Goal: Check status: Check status

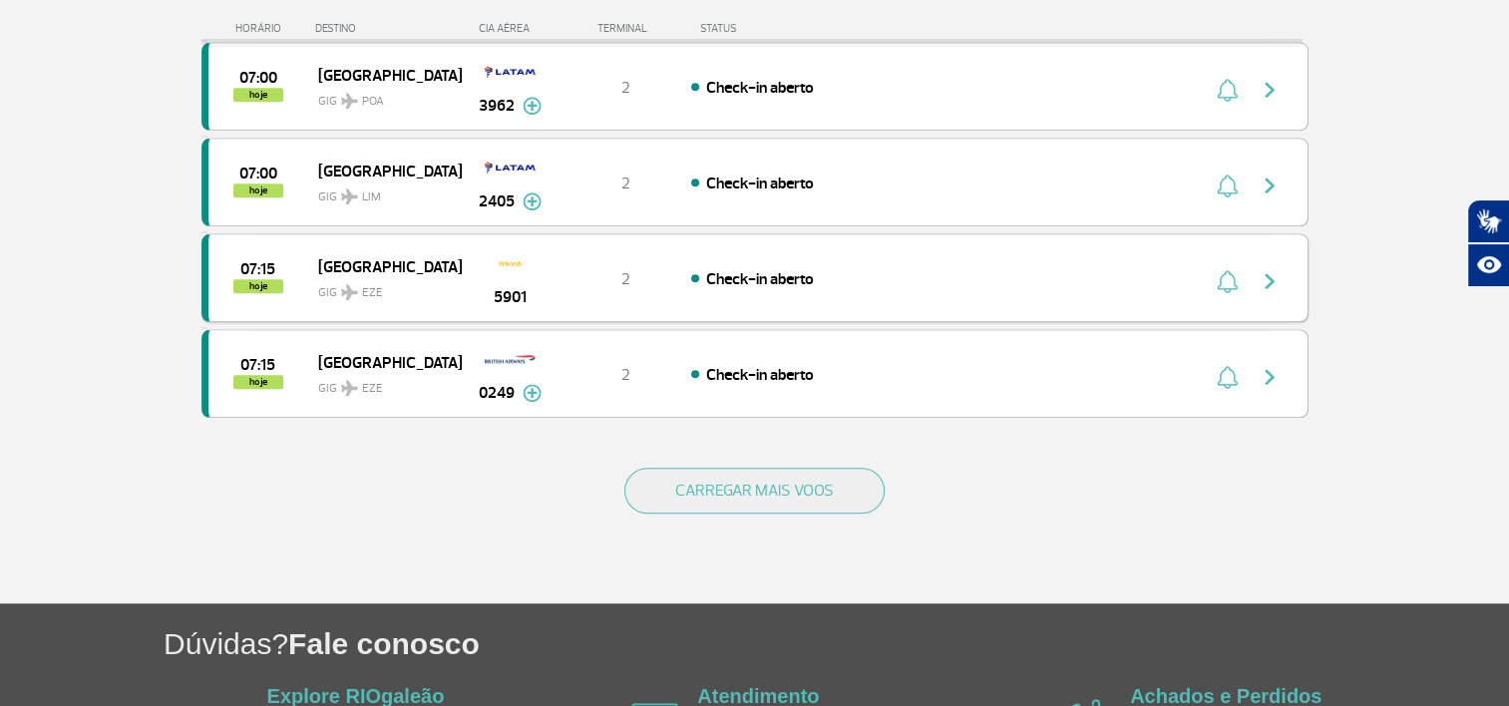
scroll to position [1779, 0]
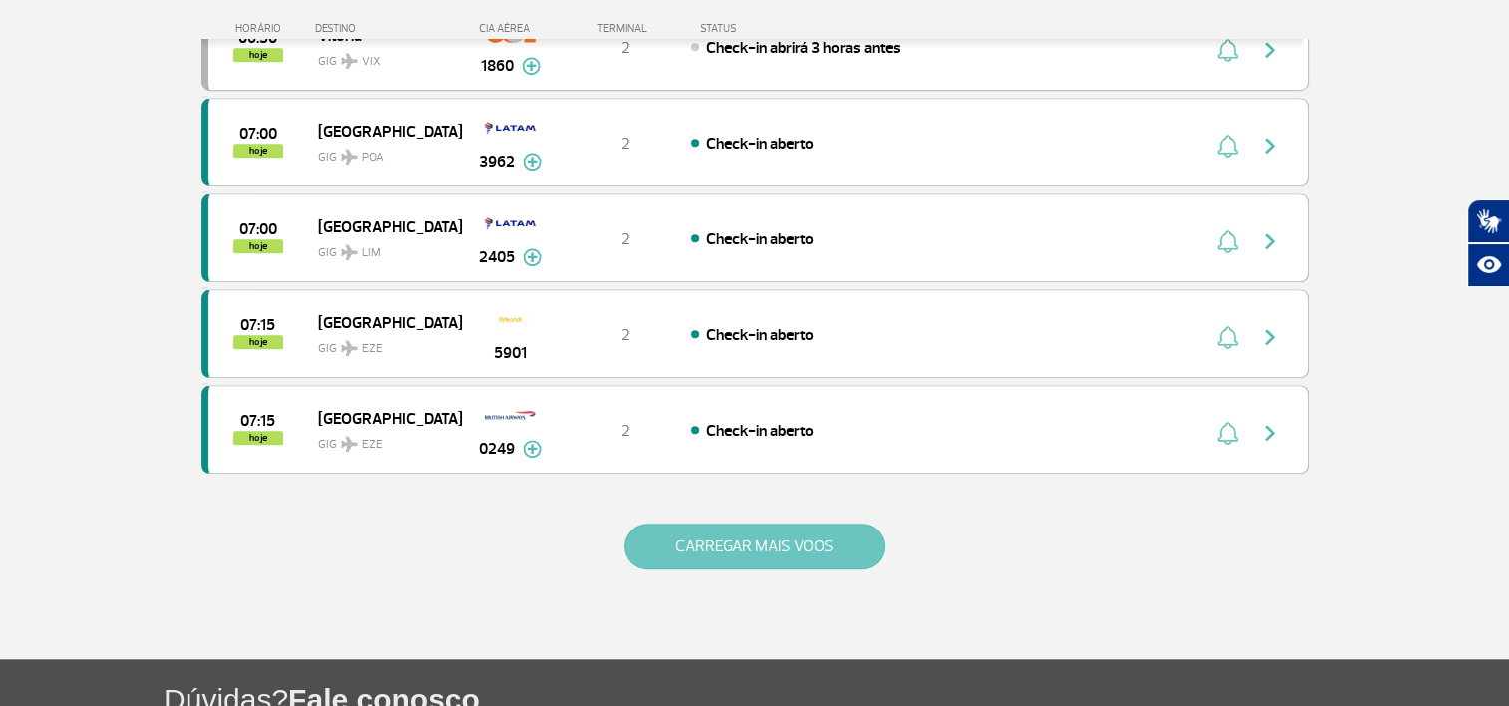
click at [744, 536] on button "CARREGAR MAIS VOOS" at bounding box center [754, 546] width 260 height 46
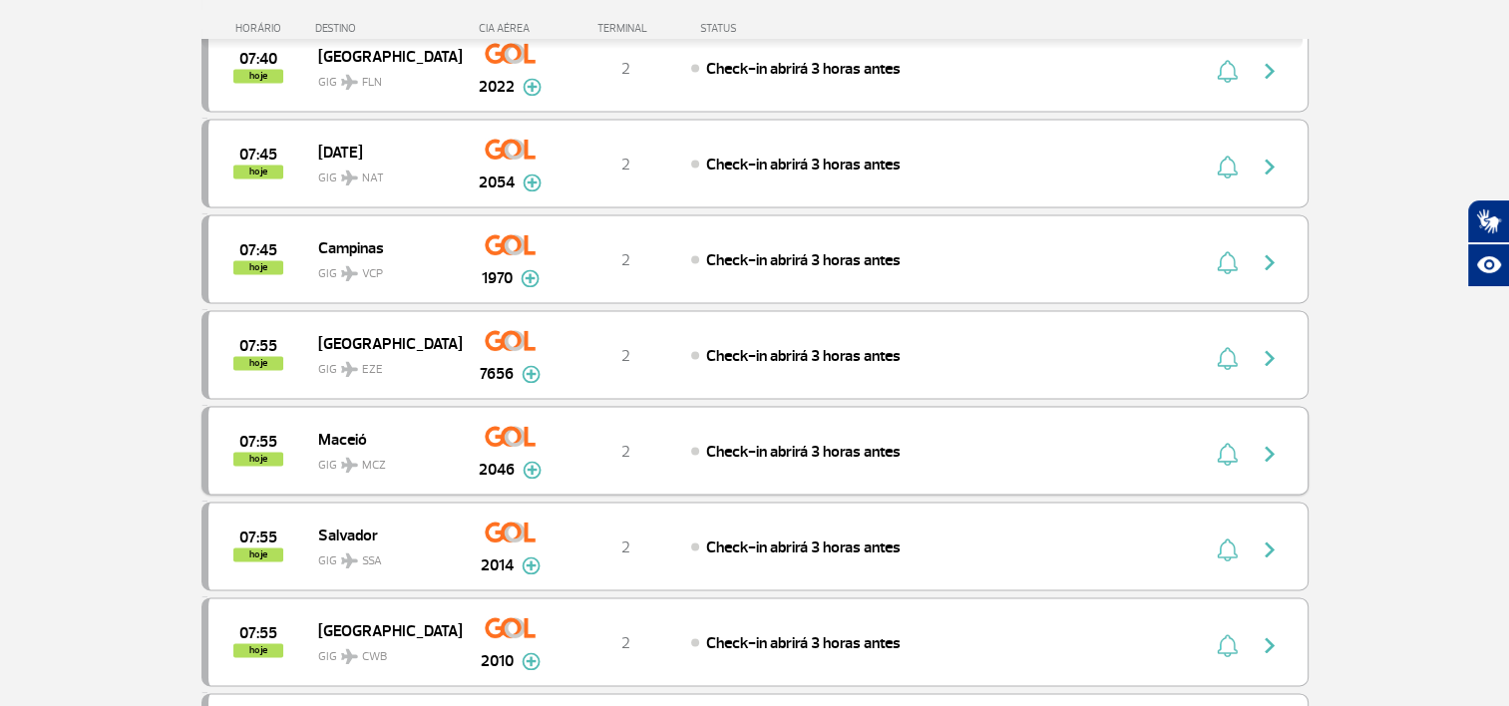
scroll to position [2776, 0]
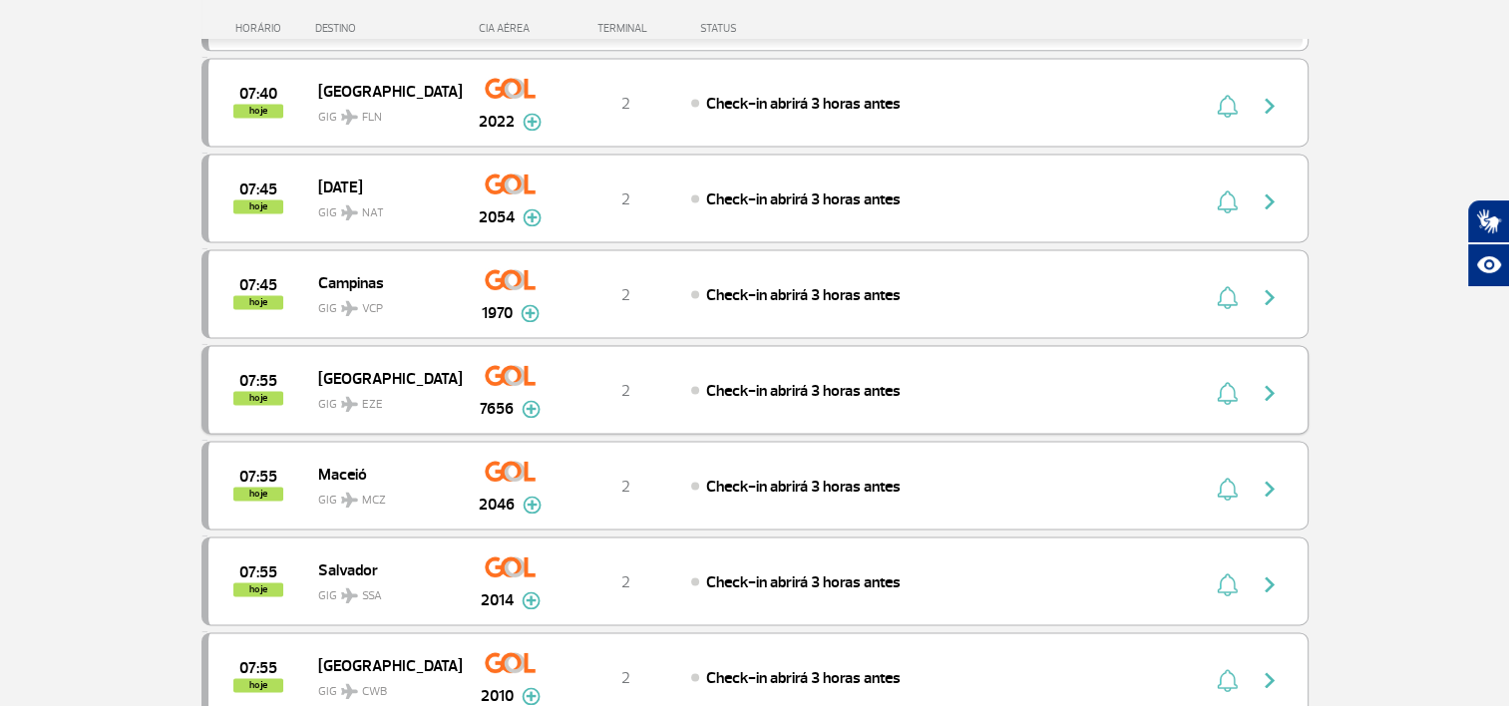
click at [536, 400] on img at bounding box center [530, 409] width 19 height 18
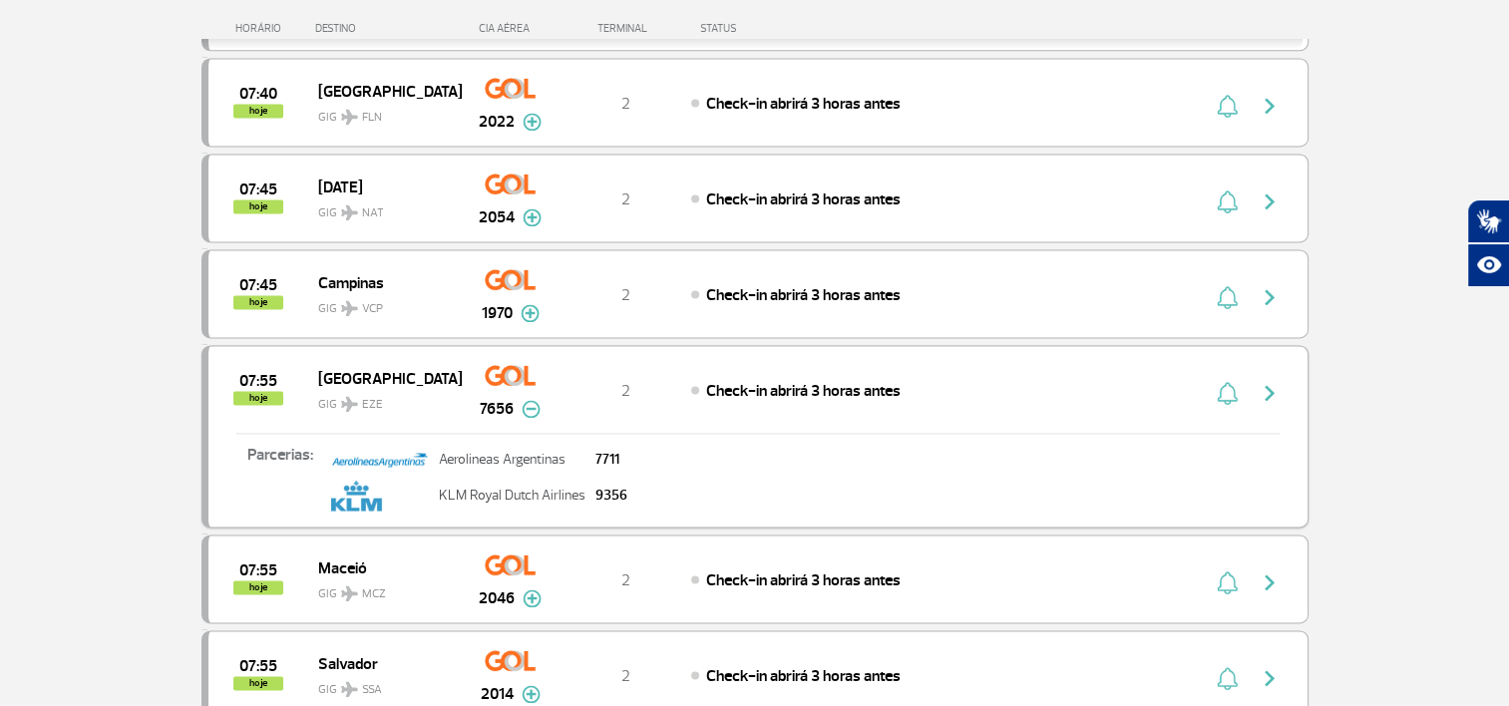
click at [1269, 381] on img "button" at bounding box center [1269, 393] width 24 height 24
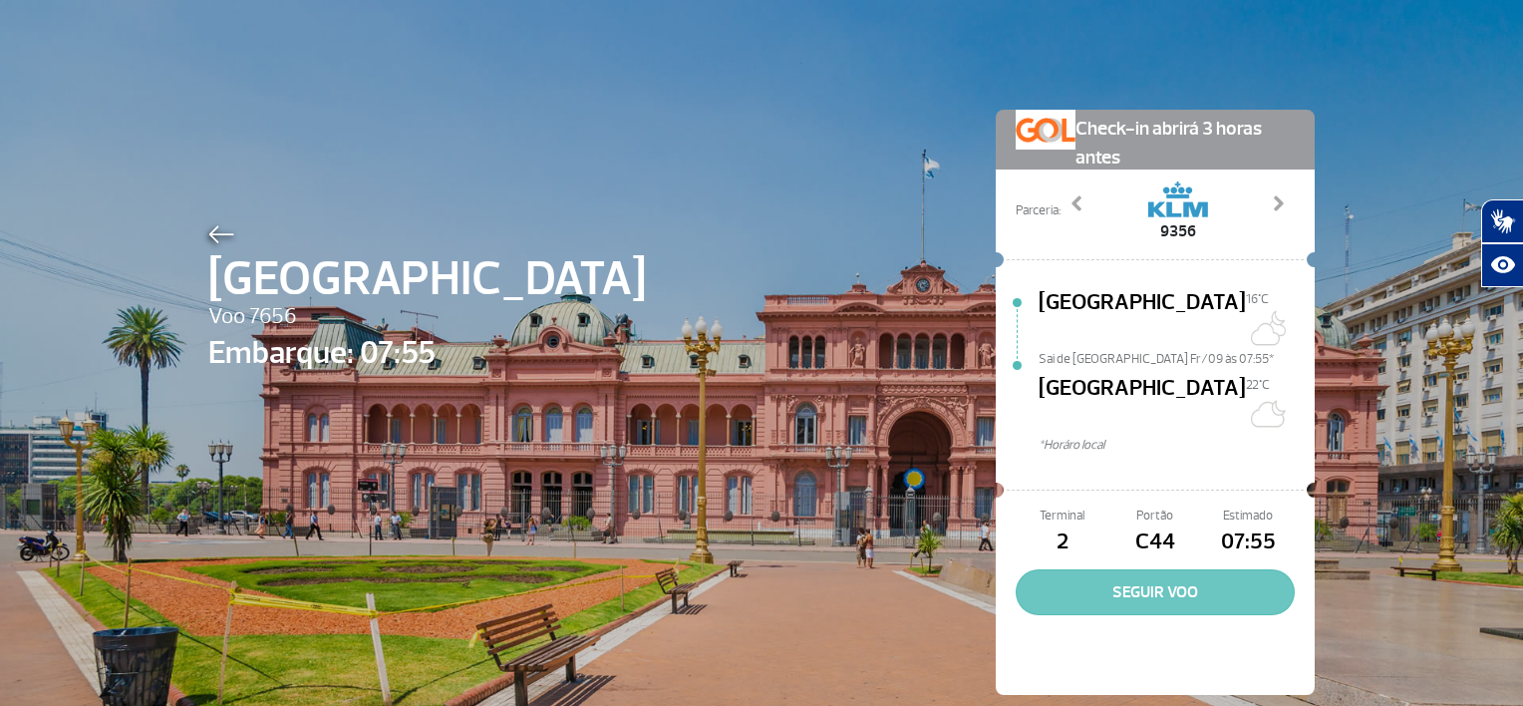
click at [1161, 569] on button "SEGUIR VOO" at bounding box center [1155, 592] width 279 height 46
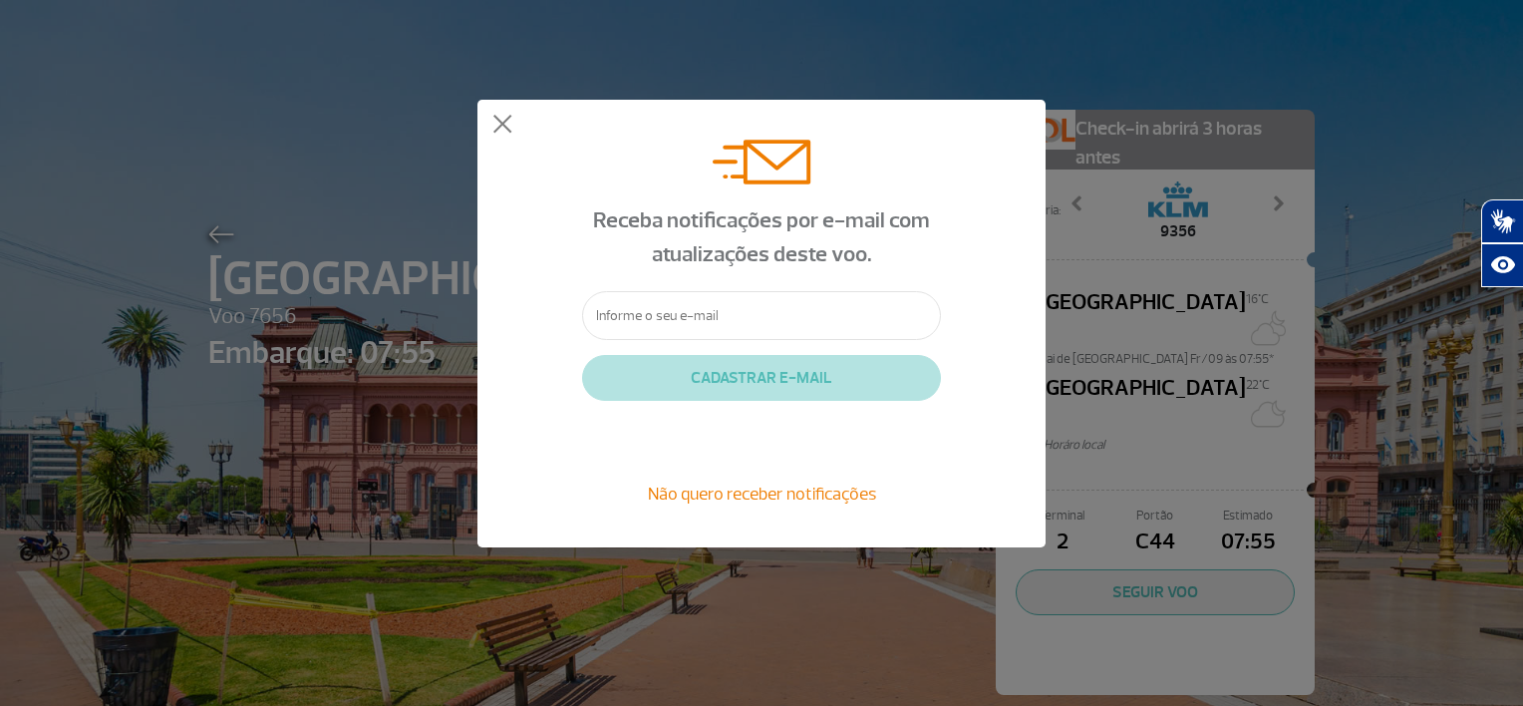
click at [623, 312] on input "text" at bounding box center [761, 315] width 359 height 49
type input "[EMAIL_ADDRESS][DOMAIN_NAME]"
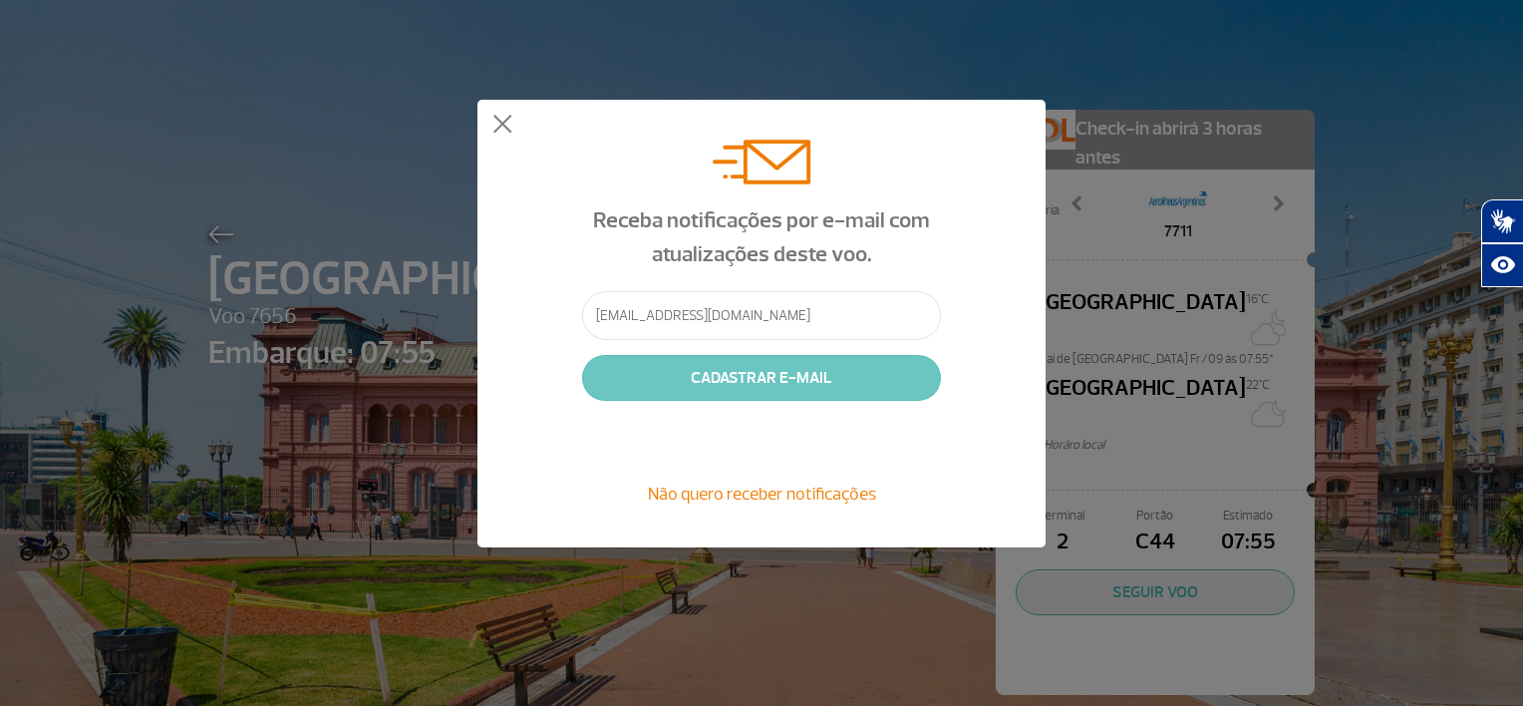
click at [752, 382] on button "CADASTRAR E-MAIL" at bounding box center [761, 378] width 359 height 46
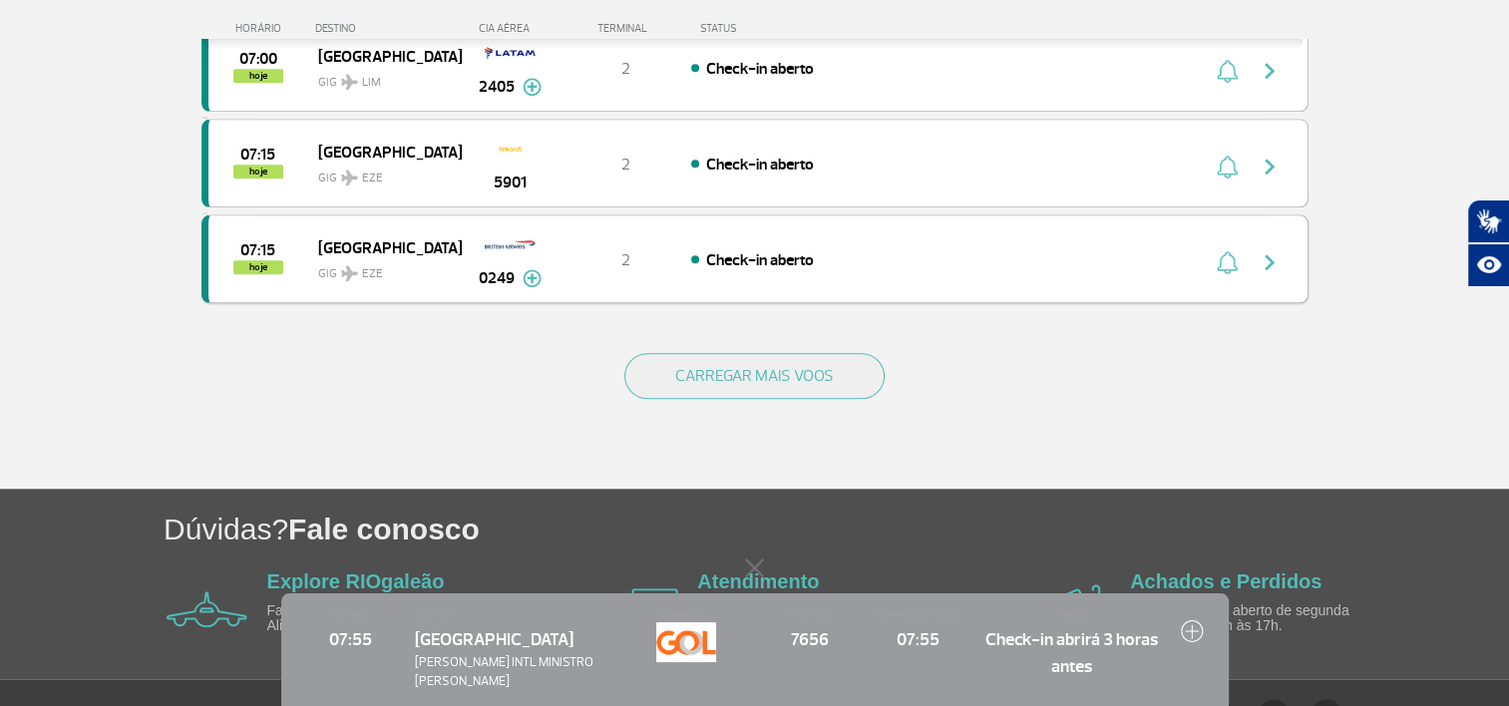
scroll to position [1978, 0]
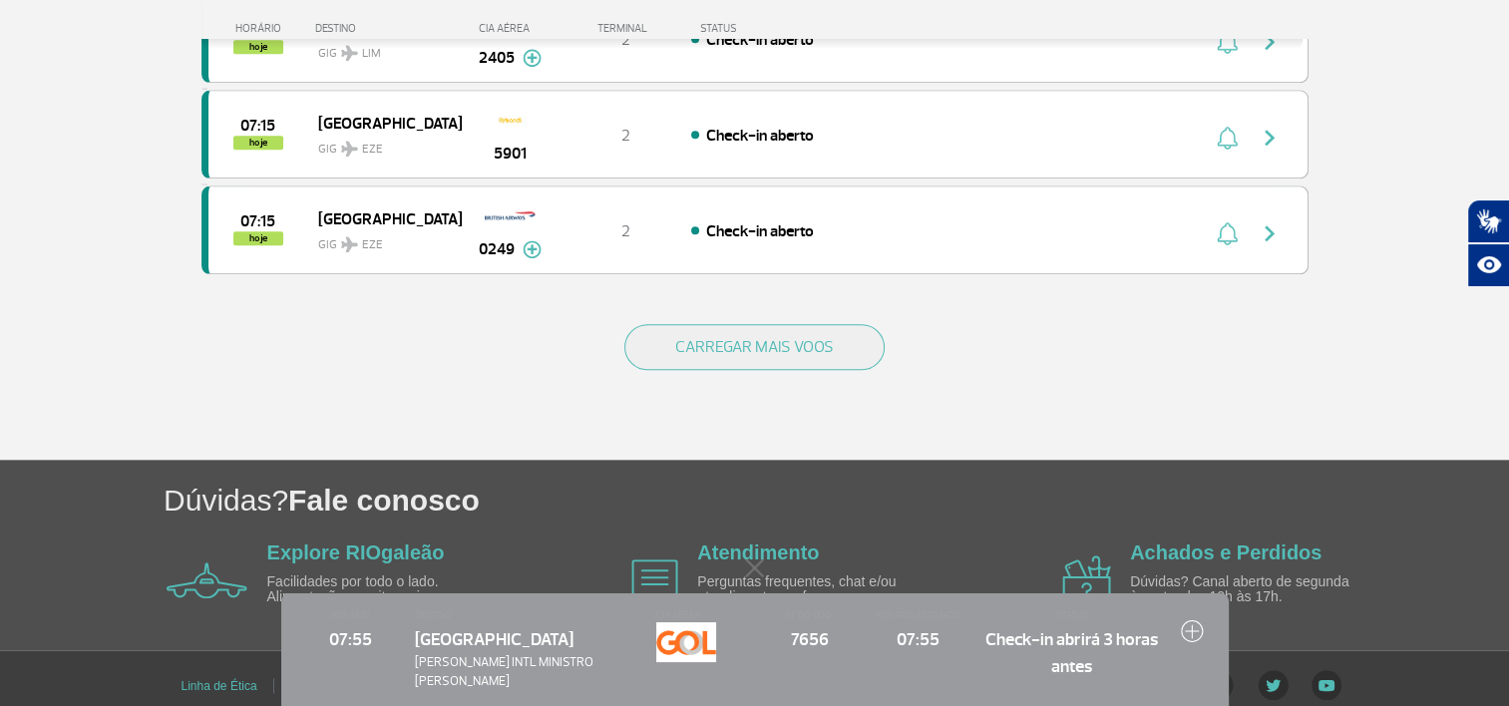
click at [1077, 622] on span "STATUS" at bounding box center [1070, 615] width 177 height 14
click at [1199, 640] on img at bounding box center [1192, 630] width 23 height 23
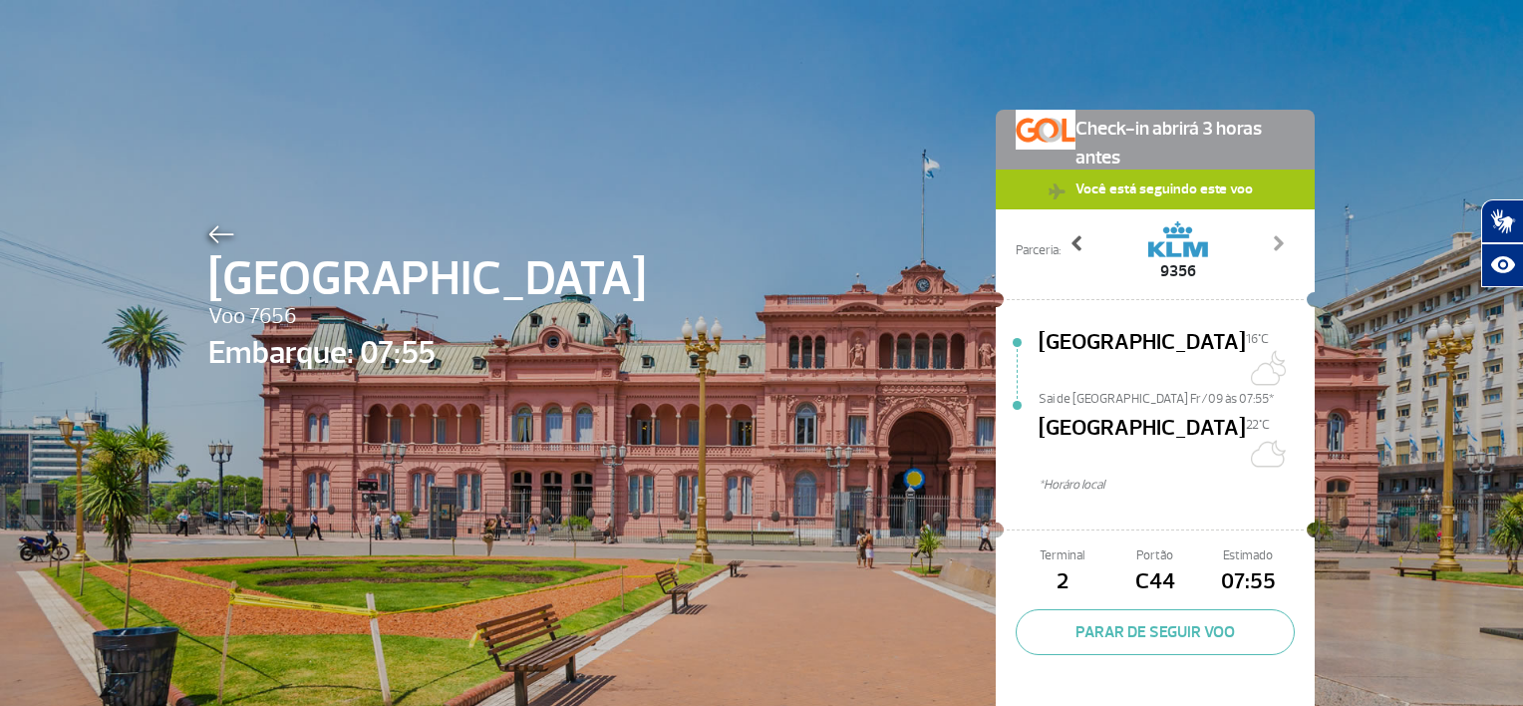
click at [1069, 247] on span at bounding box center [1078, 243] width 20 height 20
click at [1268, 241] on span at bounding box center [1278, 243] width 20 height 20
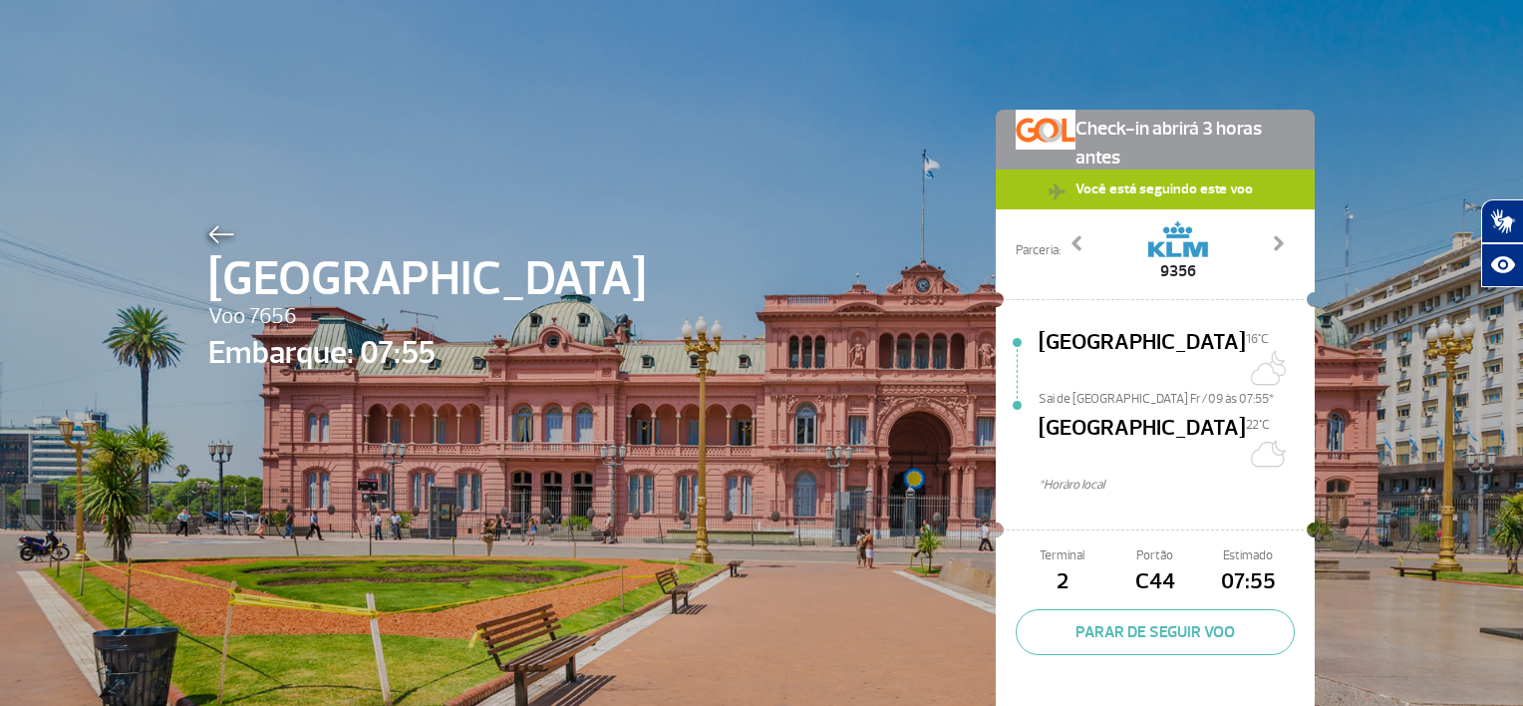
scroll to position [30, 0]
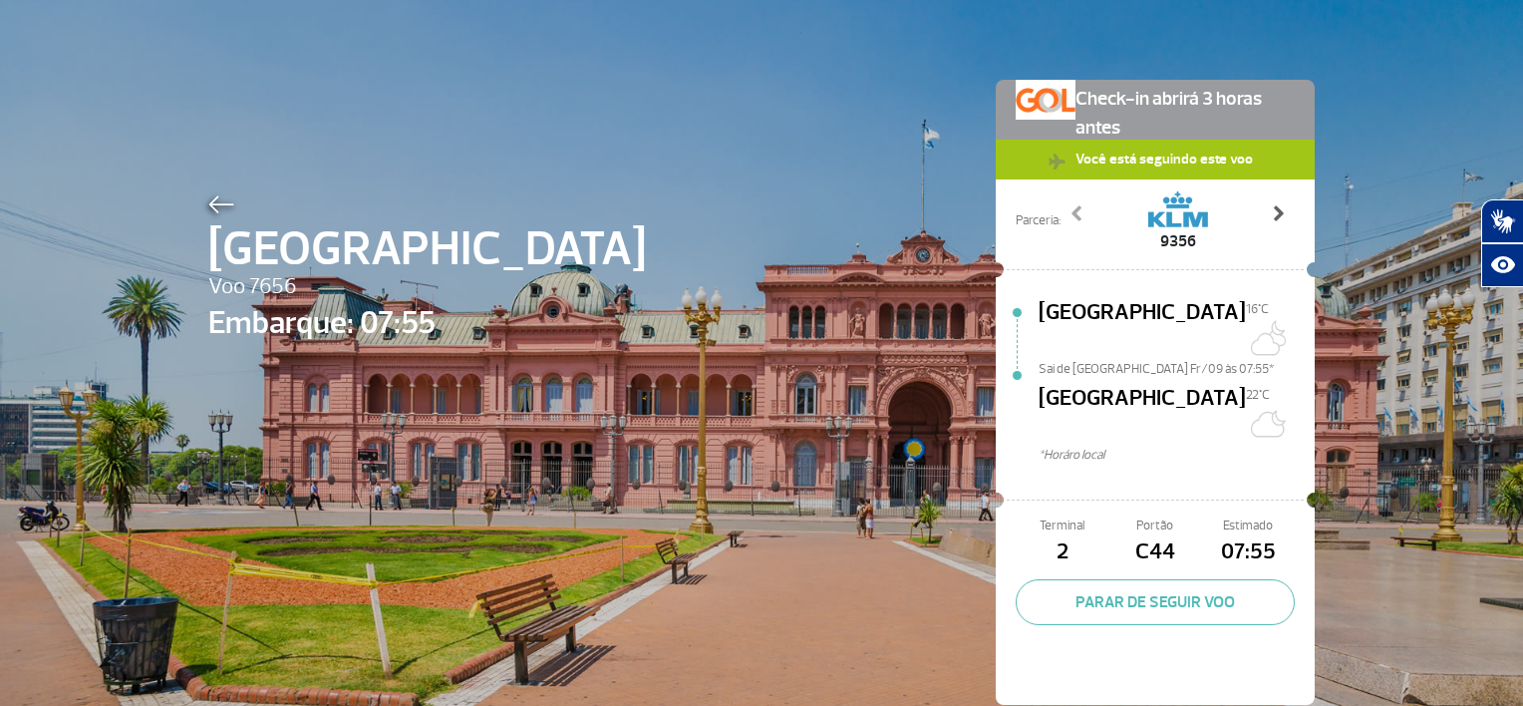
click at [1277, 215] on span at bounding box center [1278, 213] width 20 height 20
